Goal: Information Seeking & Learning: Learn about a topic

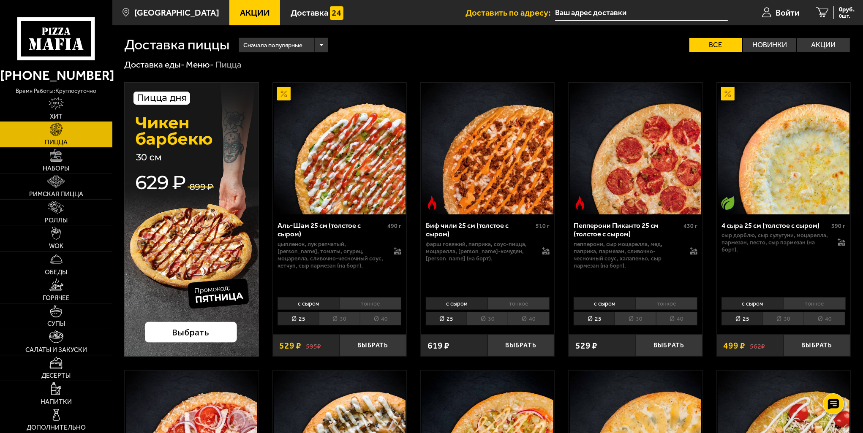
click at [257, 5] on link "Акции" at bounding box center [254, 12] width 51 height 25
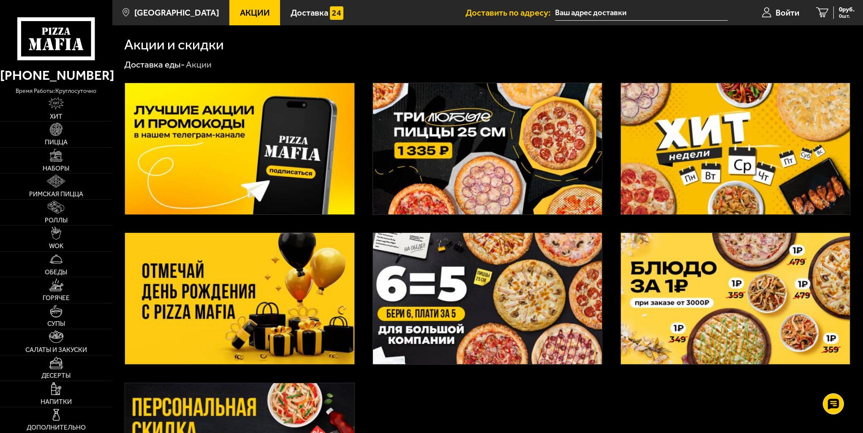
click at [689, 137] on img at bounding box center [735, 148] width 229 height 131
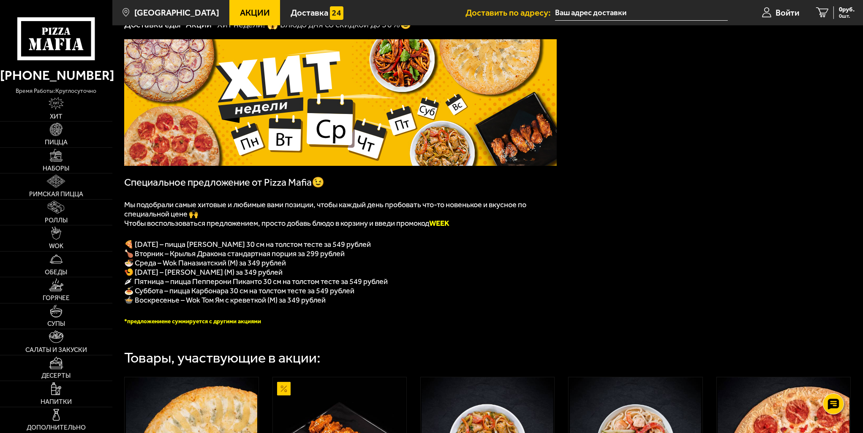
scroll to position [42, 0]
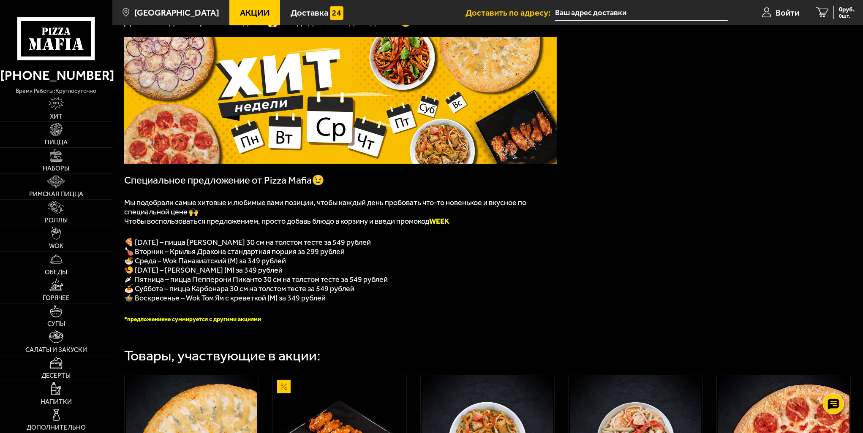
click at [468, 303] on p "🍲 Воскресенье – Wok Том Ям с креветкой (M) за 349 рублей" at bounding box center [340, 298] width 432 height 9
drag, startPoint x: 228, startPoint y: 295, endPoint x: 234, endPoint y: 300, distance: 8.4
click at [234, 294] on span "🍝 Суббота – пицца Карбонара 30 см на толстом тесте за 549 рублей" at bounding box center [239, 288] width 230 height 9
click at [368, 284] on span "🌶 Пятница – пицца Пепперони Пиканто 30 см на толстом тесте за 549 рублей" at bounding box center [256, 279] width 264 height 9
click at [58, 151] on img at bounding box center [56, 155] width 13 height 13
